Goal: Navigation & Orientation: Find specific page/section

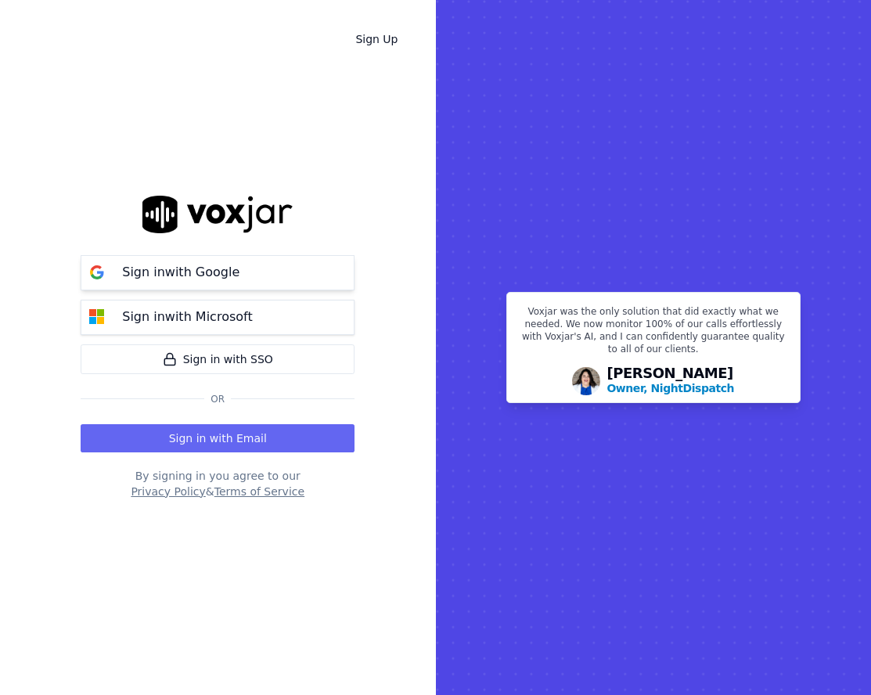
click at [202, 272] on p "Sign in with Google" at bounding box center [180, 272] width 117 height 19
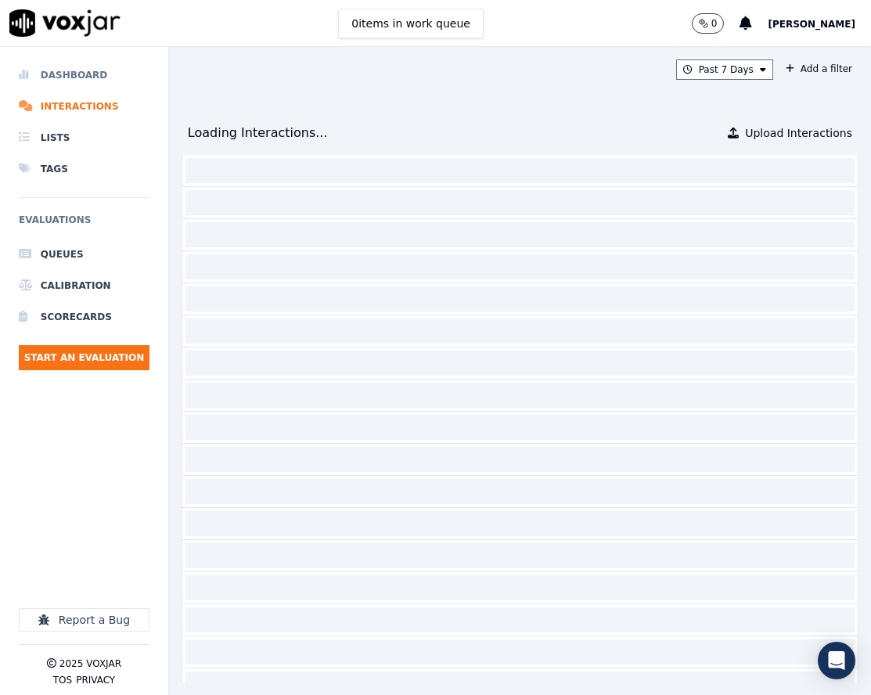
click at [98, 68] on li "Dashboard" at bounding box center [84, 74] width 131 height 31
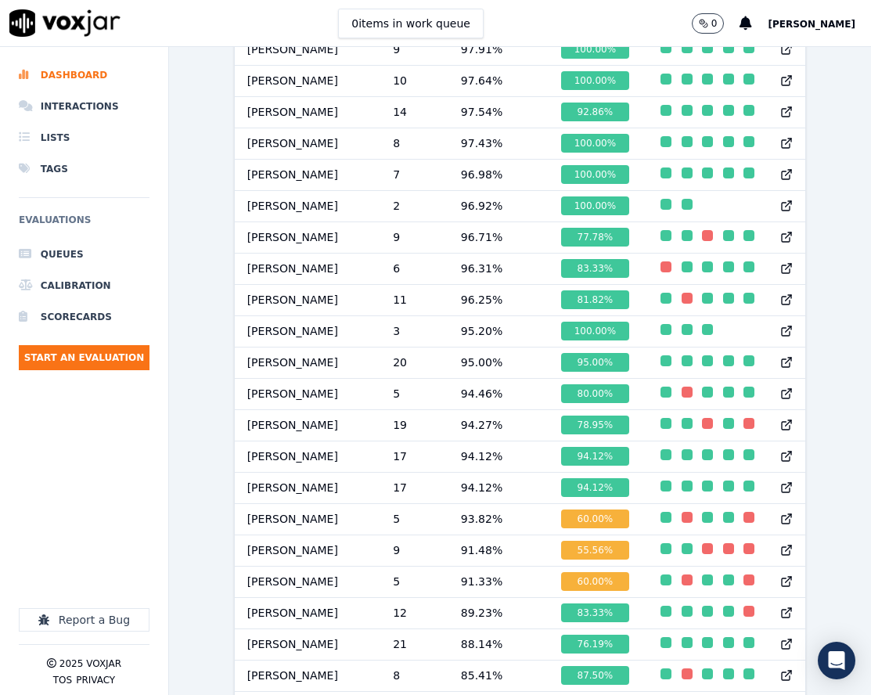
scroll to position [1061, 0]
